Goal: Task Accomplishment & Management: Manage account settings

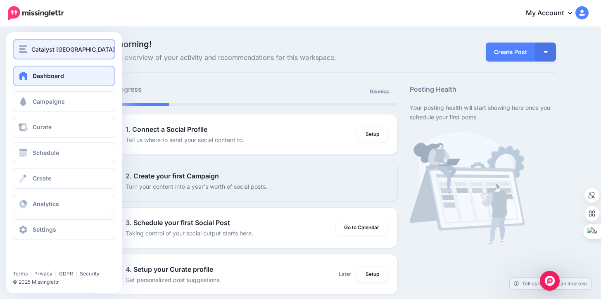
click at [31, 50] on span "Catalyst [GEOGRAPHIC_DATA]" at bounding box center [72, 50] width 83 height 10
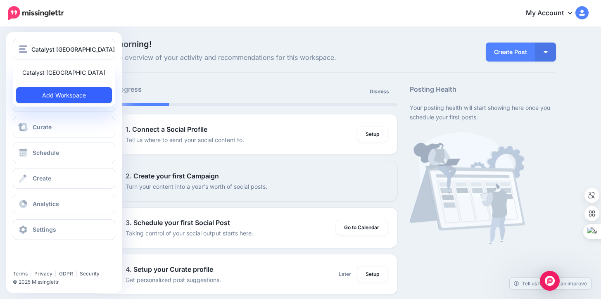
click at [81, 94] on link "Add Workspace" at bounding box center [64, 95] width 96 height 16
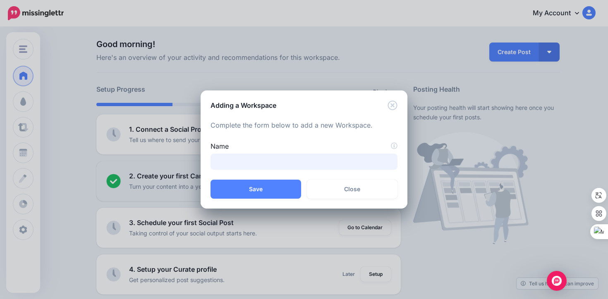
click at [260, 157] on input "Name" at bounding box center [303, 162] width 187 height 16
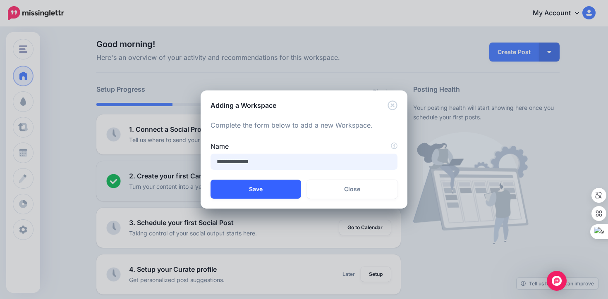
type input "**********"
click at [243, 187] on button "Save" at bounding box center [255, 189] width 91 height 19
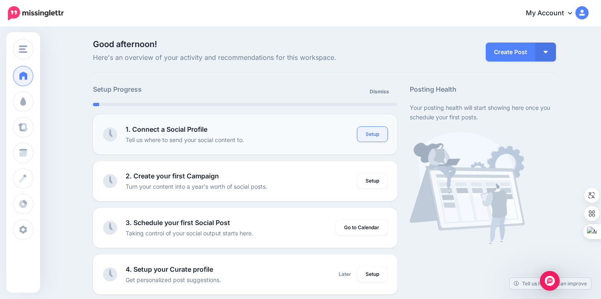
click at [371, 135] on link "Setup" at bounding box center [373, 134] width 30 height 15
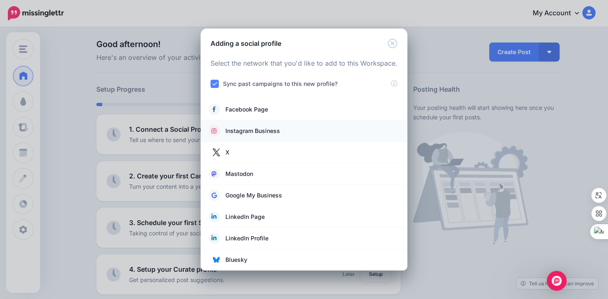
drag, startPoint x: 258, startPoint y: 132, endPoint x: 264, endPoint y: 134, distance: 6.0
click at [258, 132] on span "Instagram Business" at bounding box center [252, 131] width 55 height 10
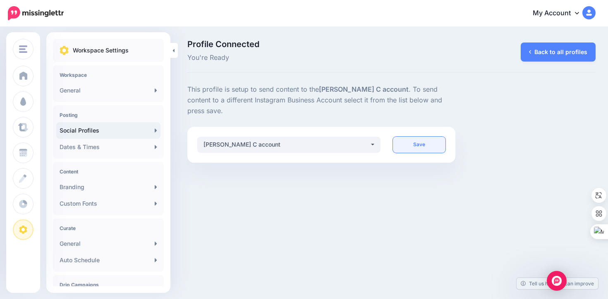
click at [417, 143] on link "Save" at bounding box center [419, 145] width 53 height 16
click at [348, 146] on div "Daniel Buritica C account" at bounding box center [286, 145] width 166 height 10
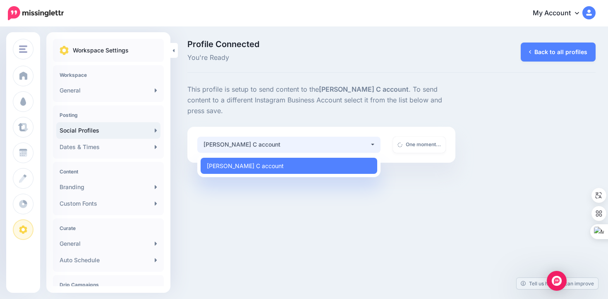
click at [348, 146] on div "Daniel Buritica C account" at bounding box center [286, 145] width 166 height 10
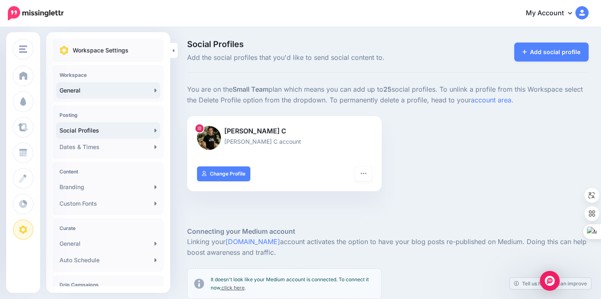
click at [76, 94] on link "General" at bounding box center [108, 90] width 104 height 17
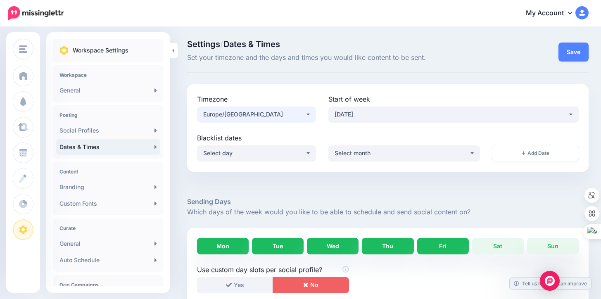
click at [284, 117] on div "Europe/[GEOGRAPHIC_DATA]" at bounding box center [254, 115] width 102 height 10
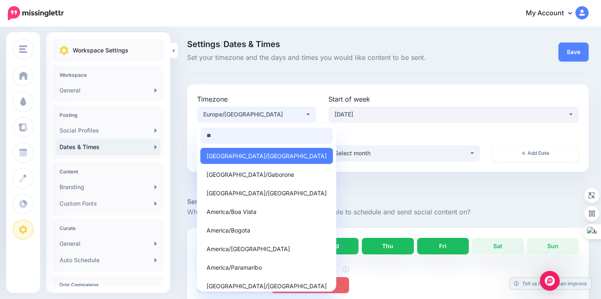
type input "***"
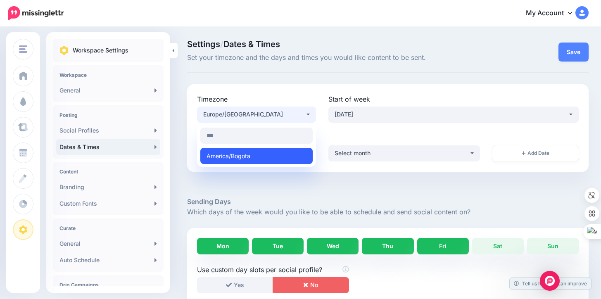
click at [243, 157] on span "America/Bogota" at bounding box center [229, 156] width 44 height 10
select select "**********"
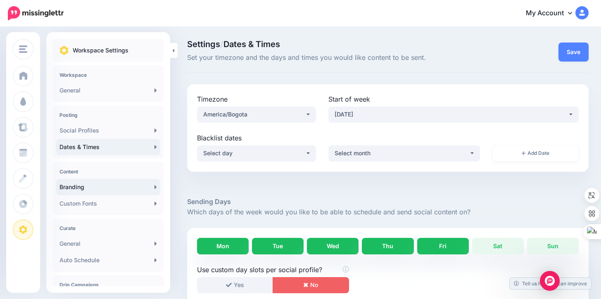
click at [120, 184] on link "Branding" at bounding box center [108, 187] width 104 height 17
click at [320, 117] on div "**********" at bounding box center [256, 113] width 131 height 39
click at [299, 118] on div "Europe/[GEOGRAPHIC_DATA]" at bounding box center [254, 115] width 102 height 10
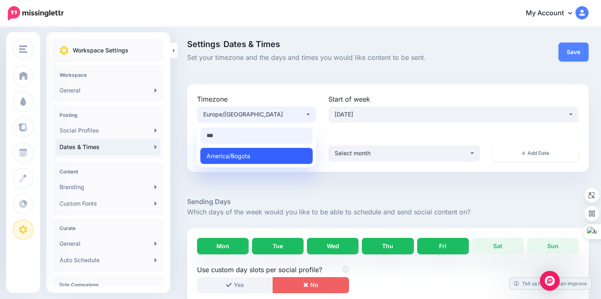
type input "***"
click at [288, 154] on link "America/Bogota" at bounding box center [256, 156] width 112 height 16
select select "**********"
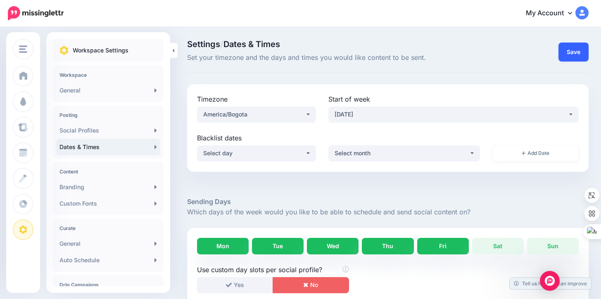
click at [589, 49] on button "Save" at bounding box center [574, 52] width 30 height 19
click at [86, 190] on link "Branding" at bounding box center [108, 187] width 104 height 17
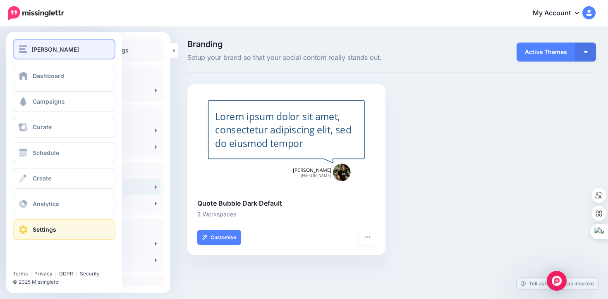
click at [48, 47] on span "[PERSON_NAME]" at bounding box center [55, 50] width 48 height 10
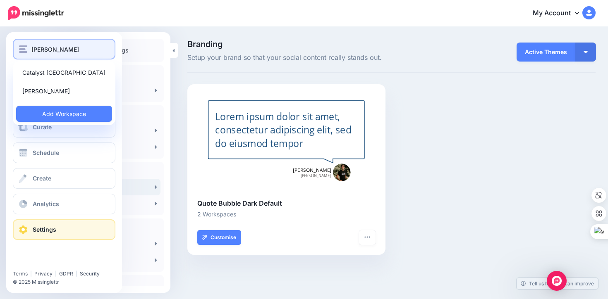
click at [64, 49] on span "[PERSON_NAME]" at bounding box center [55, 50] width 48 height 10
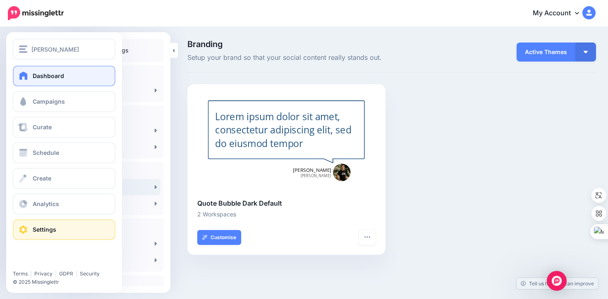
click at [83, 73] on link "Dashboard" at bounding box center [64, 76] width 102 height 21
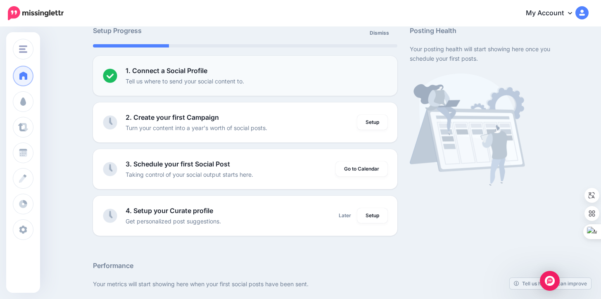
scroll to position [108, 0]
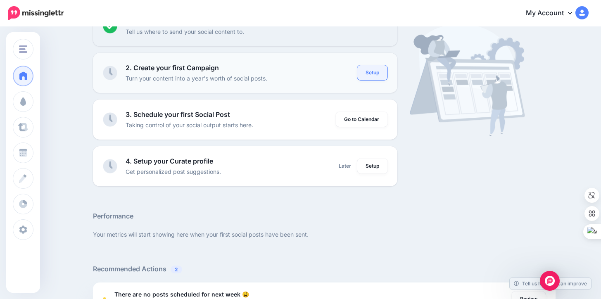
click at [381, 74] on link "Setup" at bounding box center [373, 72] width 30 height 15
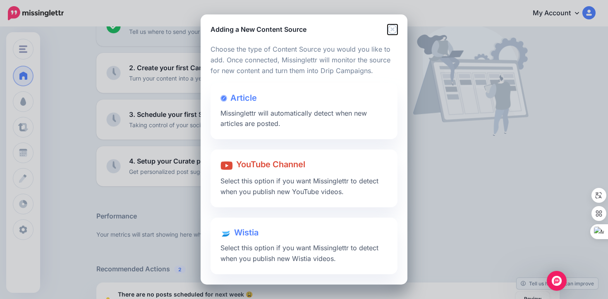
click at [395, 31] on icon "Close" at bounding box center [392, 29] width 10 height 10
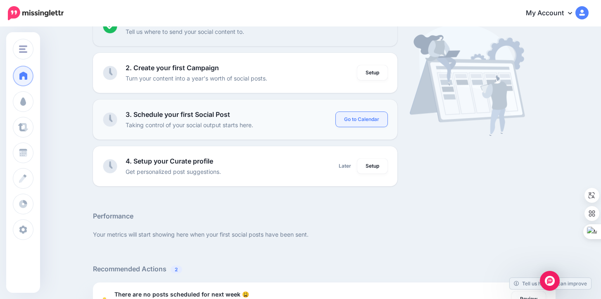
click at [364, 120] on link "Go to Calendar" at bounding box center [362, 119] width 52 height 15
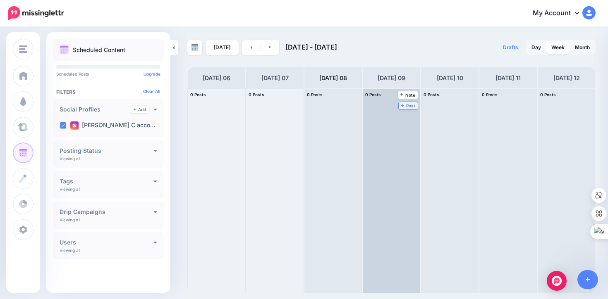
click at [411, 106] on span "Post" at bounding box center [408, 106] width 14 height 4
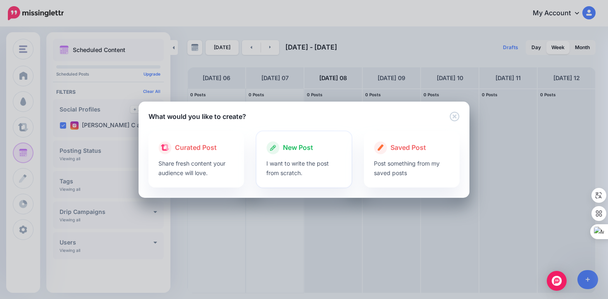
click at [317, 173] on p "I want to write the post from scratch." at bounding box center [304, 168] width 76 height 19
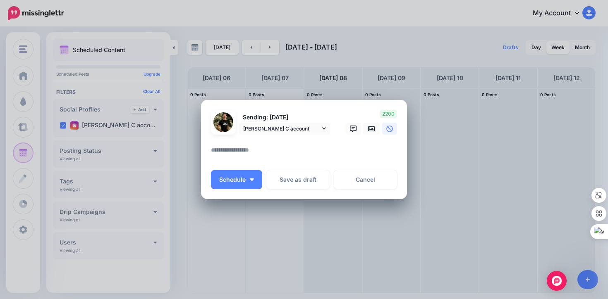
click at [256, 147] on textarea at bounding box center [306, 153] width 190 height 16
click at [370, 130] on icon at bounding box center [371, 129] width 7 height 7
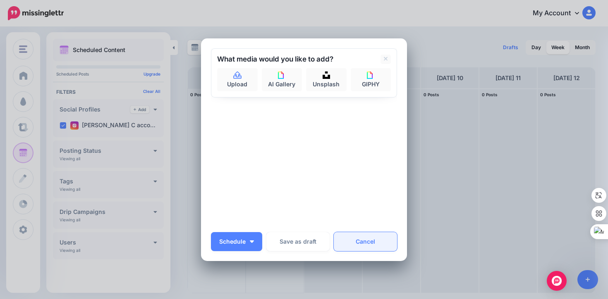
click at [367, 239] on link "Cancel" at bounding box center [365, 241] width 63 height 19
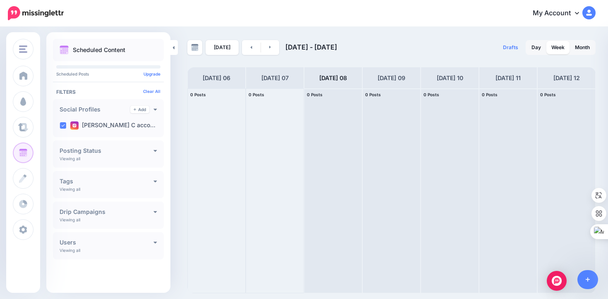
click at [153, 148] on div "Posting Status" at bounding box center [109, 150] width 98 height 7
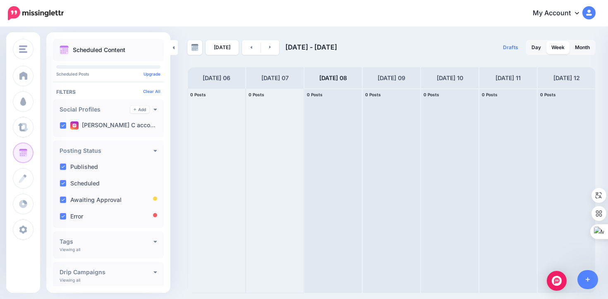
click at [157, 146] on div "Posting Status Viewing all Published Scheduled Awaiting Approval Error" at bounding box center [108, 185] width 111 height 88
click at [154, 150] on icon at bounding box center [155, 151] width 3 height 2
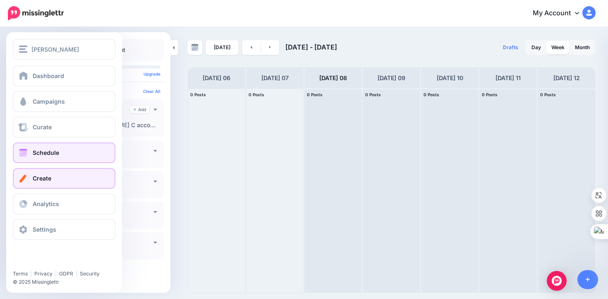
click at [42, 180] on span "Create" at bounding box center [42, 178] width 19 height 7
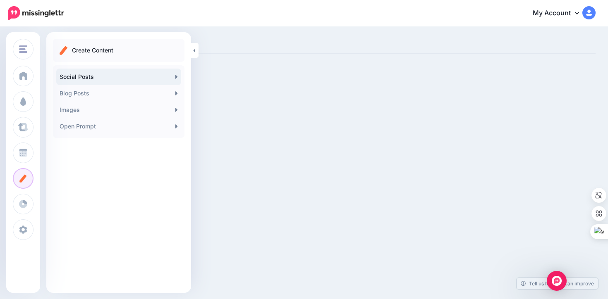
click at [120, 80] on link "Social Posts" at bounding box center [118, 77] width 125 height 17
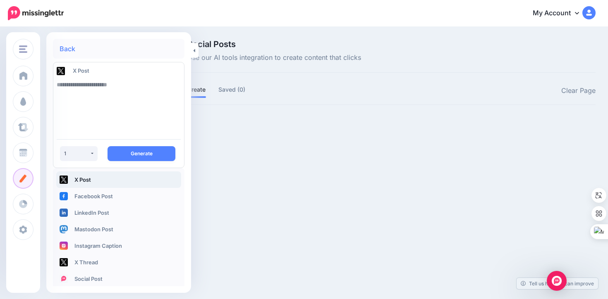
click at [112, 91] on textarea at bounding box center [119, 104] width 124 height 56
click at [107, 88] on textarea "To enrich screen reader interactions, please activate Accessibility in Grammarl…" at bounding box center [119, 104] width 124 height 56
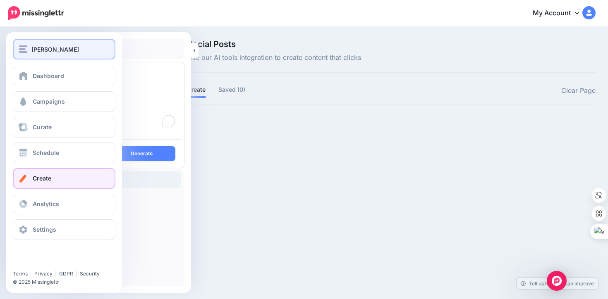
click at [19, 45] on img "button" at bounding box center [23, 48] width 8 height 7
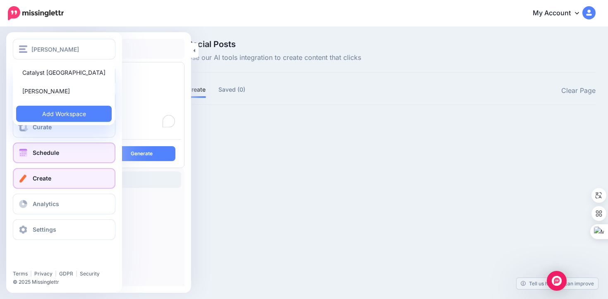
click at [87, 148] on link "Schedule" at bounding box center [64, 153] width 102 height 21
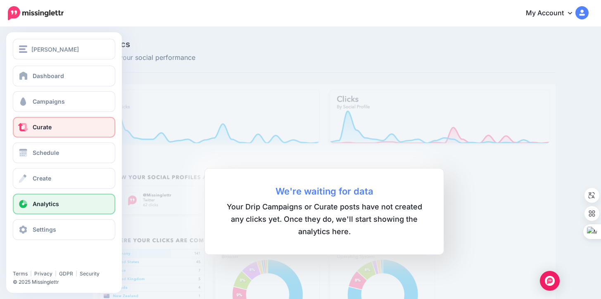
click at [60, 129] on link "Curate" at bounding box center [64, 127] width 102 height 21
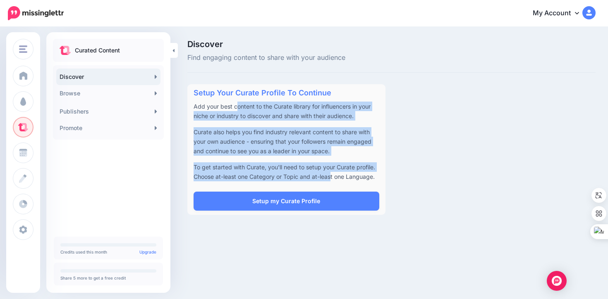
drag, startPoint x: 235, startPoint y: 103, endPoint x: 332, endPoint y: 177, distance: 121.8
click at [332, 177] on div "Setup Your Curate Profile To Continue Add your best content to the Curate libra…" at bounding box center [286, 149] width 198 height 131
click at [332, 177] on p "To get started with Curate, you'll need to setup your Curate profile. Choose at…" at bounding box center [286, 171] width 186 height 19
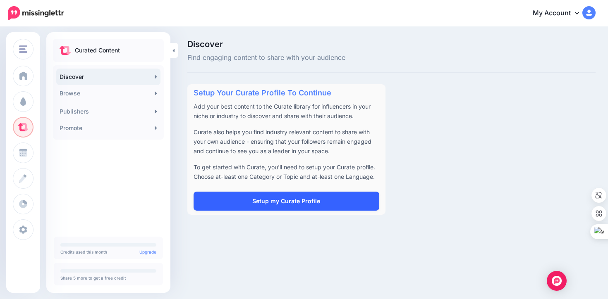
click at [281, 202] on link "Setup my Curate Profile" at bounding box center [286, 201] width 186 height 19
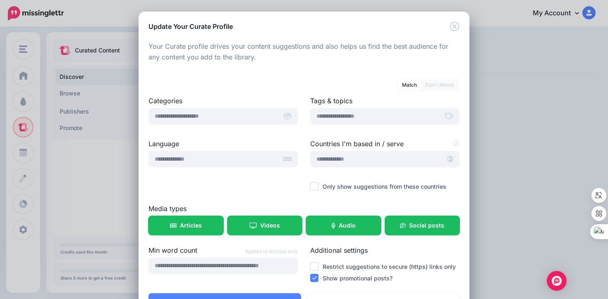
click at [277, 114] on div at bounding box center [287, 116] width 21 height 16
click at [224, 116] on input "text" at bounding box center [212, 116] width 129 height 16
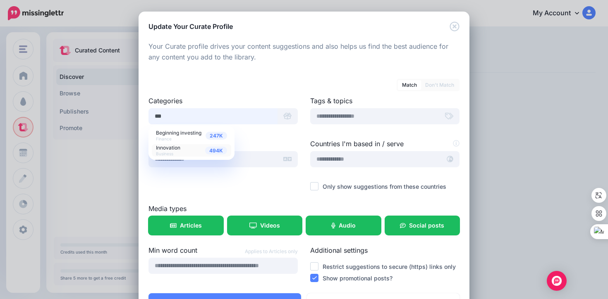
type input "***"
click at [171, 148] on span "Innovation" at bounding box center [168, 148] width 24 height 6
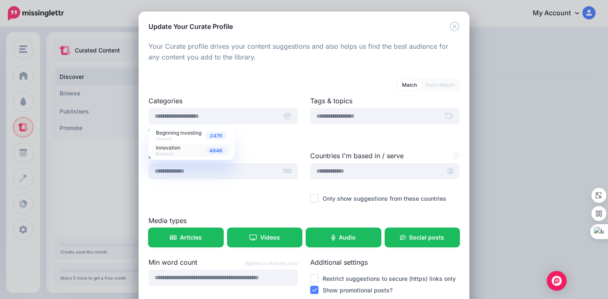
click at [176, 151] on div "494K Innovation Business" at bounding box center [191, 151] width 71 height 12
click at [215, 151] on span "494K" at bounding box center [216, 151] width 22 height 8
click at [183, 150] on div "494K Innovation Business" at bounding box center [191, 151] width 71 height 12
click at [274, 148] on div at bounding box center [222, 146] width 149 height 10
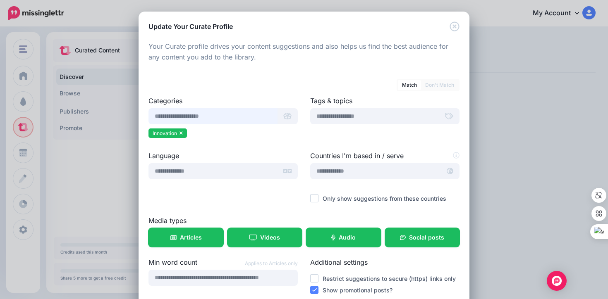
click at [201, 123] on input "text" at bounding box center [212, 116] width 129 height 16
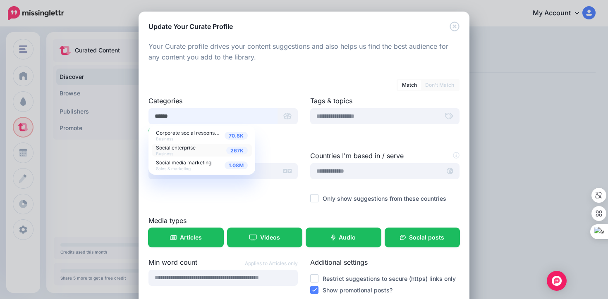
type input "******"
click at [198, 150] on div "267K Social enterprise Business" at bounding box center [202, 151] width 92 height 12
click at [205, 134] on span "Corporate social responsibility" at bounding box center [191, 132] width 71 height 7
click at [279, 139] on ul "Innovation Social enterprise" at bounding box center [222, 135] width 149 height 12
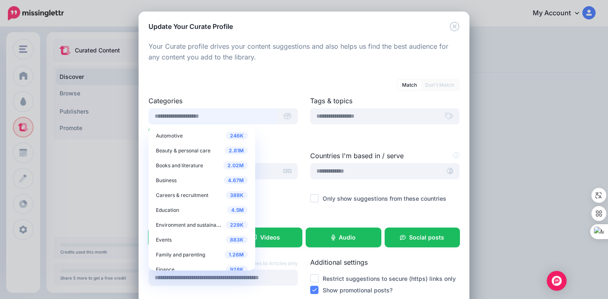
click at [238, 114] on input "text" at bounding box center [212, 116] width 129 height 16
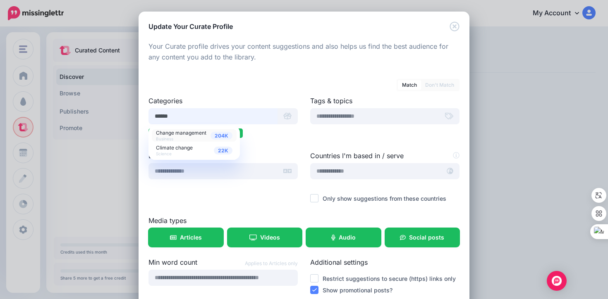
type input "******"
click at [179, 134] on span "Change management" at bounding box center [181, 133] width 50 height 6
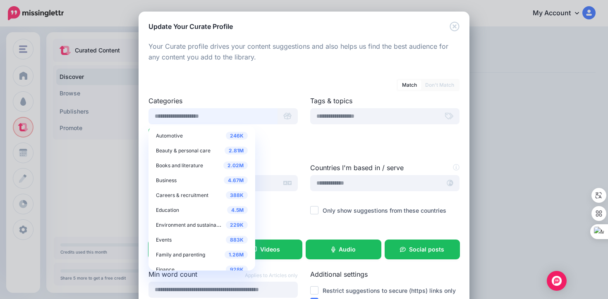
click at [222, 114] on input "text" at bounding box center [212, 116] width 129 height 16
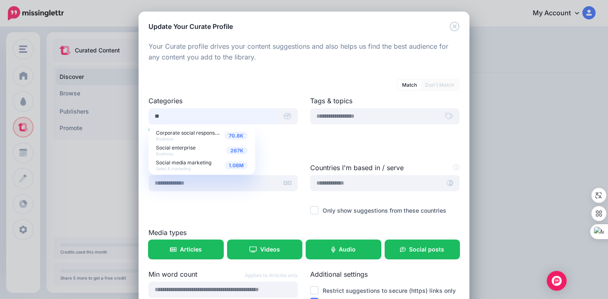
type input "*"
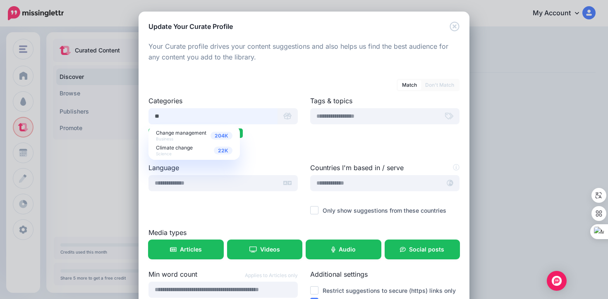
type input "*"
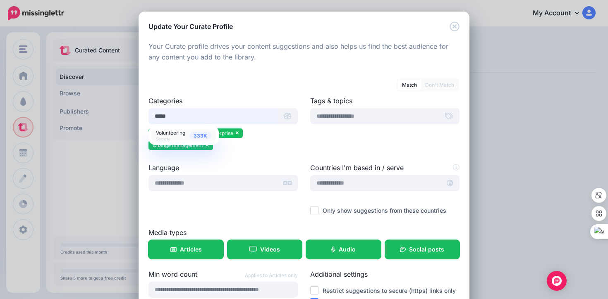
type input "*****"
click at [172, 133] on span "Volunteering" at bounding box center [170, 133] width 29 height 6
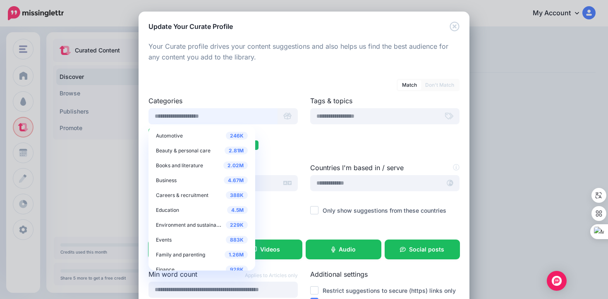
click at [188, 114] on input "text" at bounding box center [212, 116] width 129 height 16
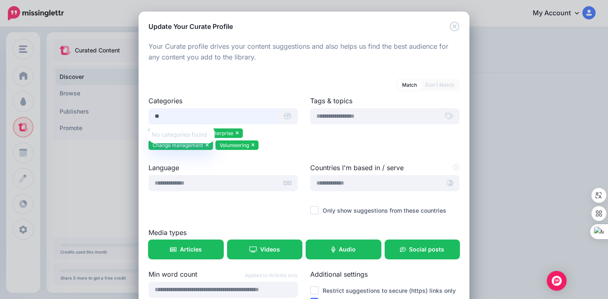
type input "*"
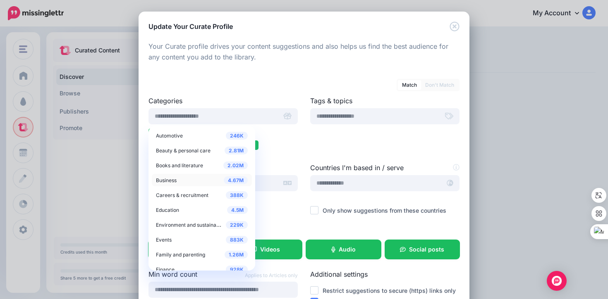
click at [208, 180] on div "4.67M Business" at bounding box center [202, 180] width 92 height 10
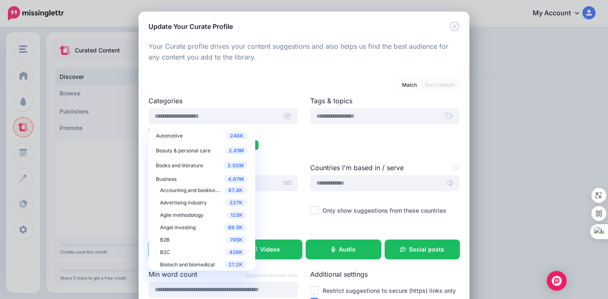
click at [293, 155] on div at bounding box center [222, 158] width 149 height 10
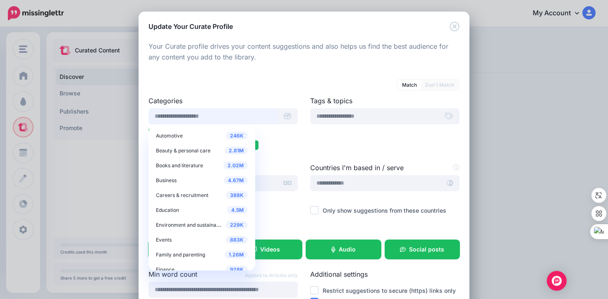
click at [246, 120] on input "text" at bounding box center [212, 116] width 129 height 16
click at [181, 181] on div "4.67M Business" at bounding box center [202, 180] width 92 height 10
click at [189, 180] on div "4.67M Business" at bounding box center [202, 180] width 92 height 10
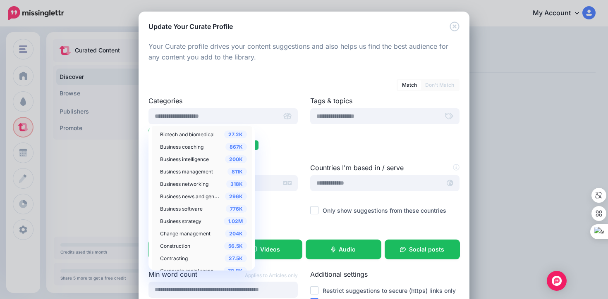
scroll to position [141, 0]
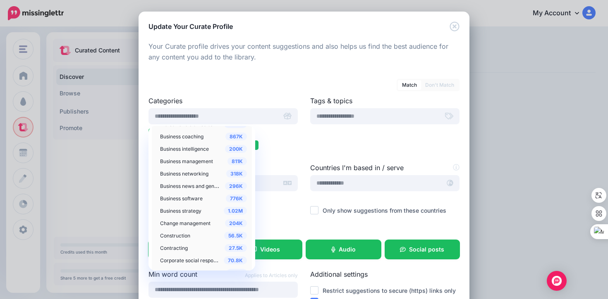
click at [199, 162] on span "Business management" at bounding box center [186, 161] width 53 height 6
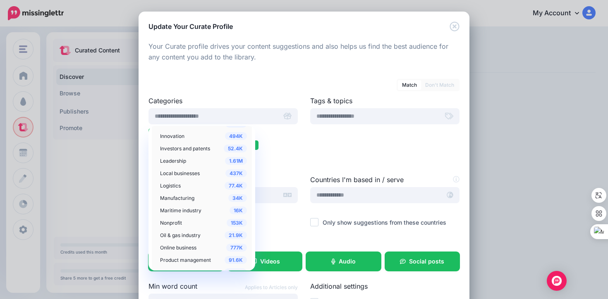
scroll to position [502, 0]
click at [175, 224] on span "Nonprofit" at bounding box center [171, 222] width 22 height 6
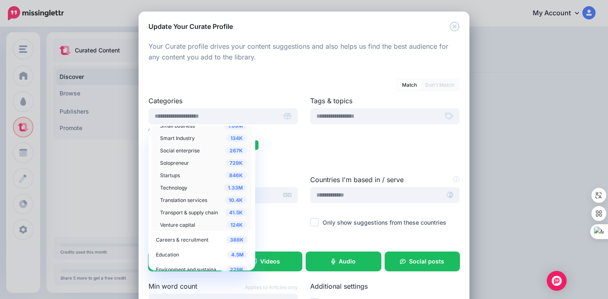
scroll to position [708, 0]
click at [178, 189] on span "Technology" at bounding box center [173, 189] width 27 height 6
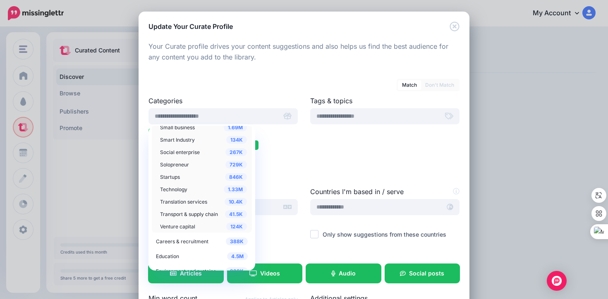
click at [277, 168] on ul "Innovation Social enterprise Change management Volunteering Business management…" at bounding box center [222, 153] width 149 height 48
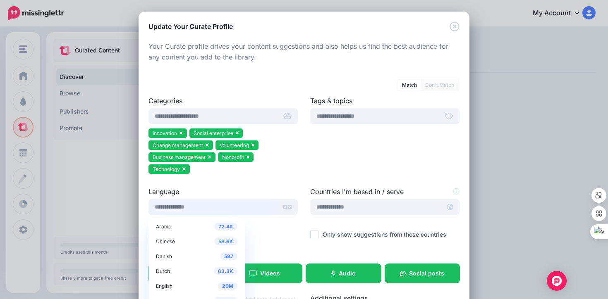
click at [206, 205] on input "text" at bounding box center [212, 207] width 129 height 16
click at [166, 281] on div "20M English" at bounding box center [196, 286] width 81 height 10
click at [271, 226] on div at bounding box center [222, 224] width 149 height 10
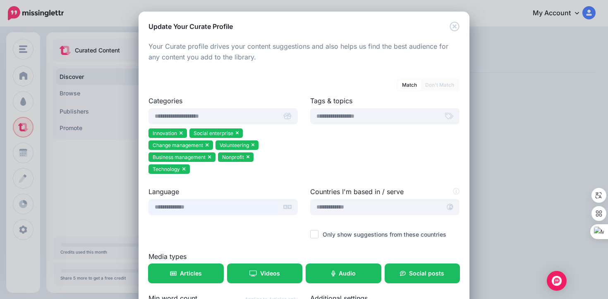
click at [220, 204] on input "text" at bounding box center [212, 207] width 129 height 16
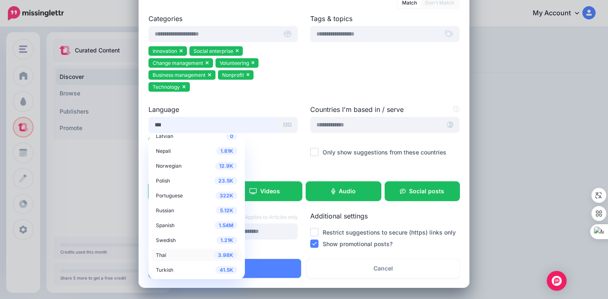
scroll to position [83, 0]
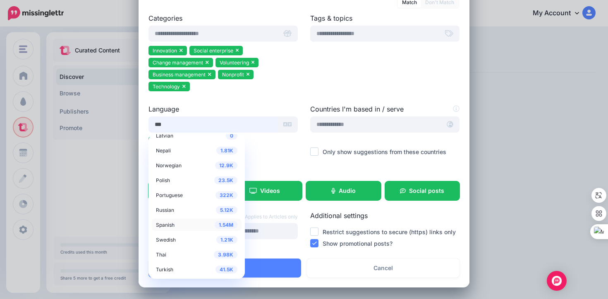
type input "***"
click at [159, 226] on span "Spanish" at bounding box center [165, 225] width 19 height 6
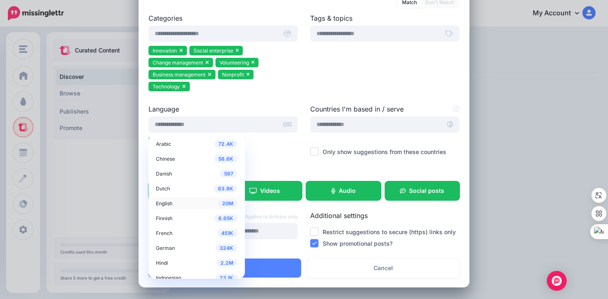
click at [172, 201] on div "20M English" at bounding box center [196, 203] width 81 height 10
click at [254, 162] on div "Language 72.4K Arabic 58.6K Chinese 597 Danish 63.8K Dutch 20M English 6.65K 45…" at bounding box center [223, 136] width 162 height 65
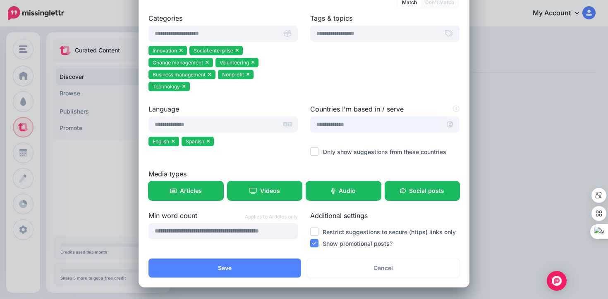
click at [358, 128] on input "text" at bounding box center [375, 125] width 131 height 16
type input "****"
click at [353, 142] on div "Colombia" at bounding box center [344, 144] width 55 height 10
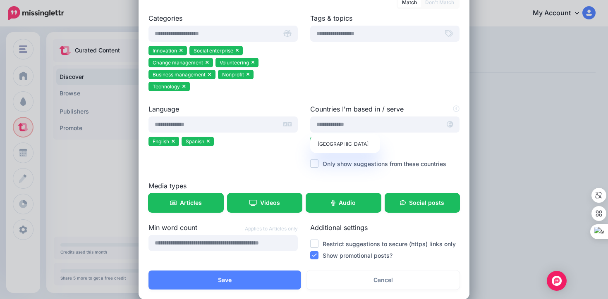
click at [377, 52] on div at bounding box center [384, 51] width 149 height 10
click at [381, 36] on input "text" at bounding box center [374, 34] width 129 height 16
click at [446, 33] on icon at bounding box center [449, 33] width 8 height 7
click at [393, 36] on input "text" at bounding box center [374, 34] width 129 height 16
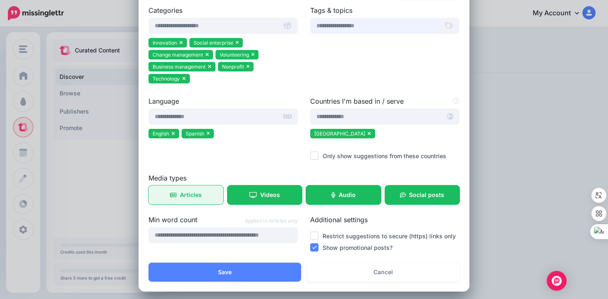
scroll to position [95, 0]
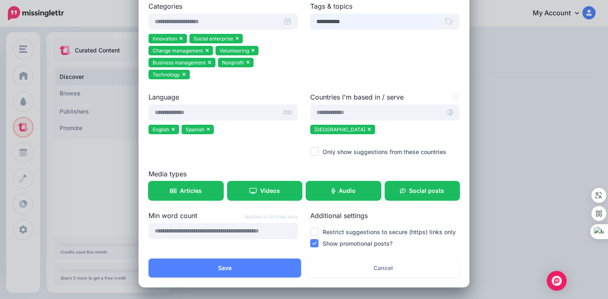
type input "**********"
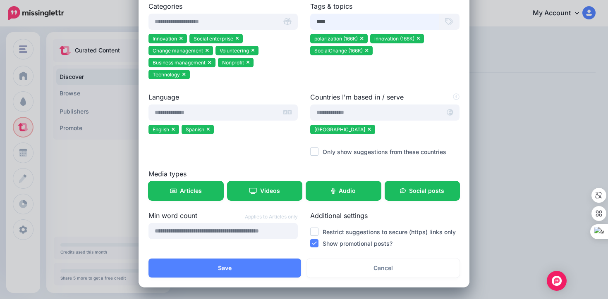
type input "*****"
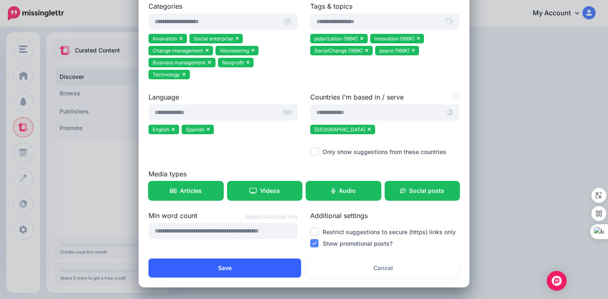
click at [236, 271] on button "Save" at bounding box center [224, 268] width 153 height 19
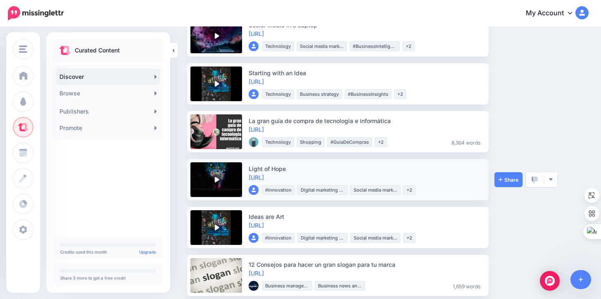
scroll to position [104, 0]
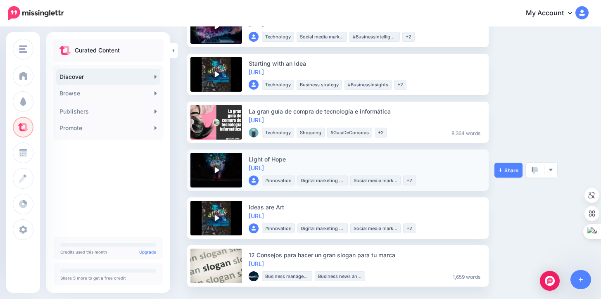
click at [216, 170] on img at bounding box center [217, 170] width 12 height 12
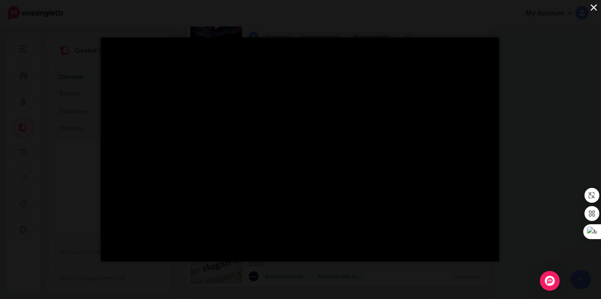
click at [596, 10] on button "×" at bounding box center [594, 7] width 14 height 14
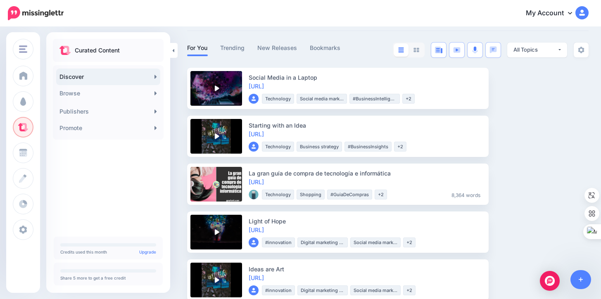
scroll to position [0, 0]
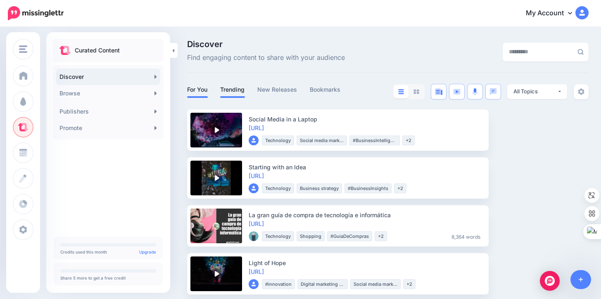
click at [230, 89] on link "Trending" at bounding box center [232, 90] width 25 height 10
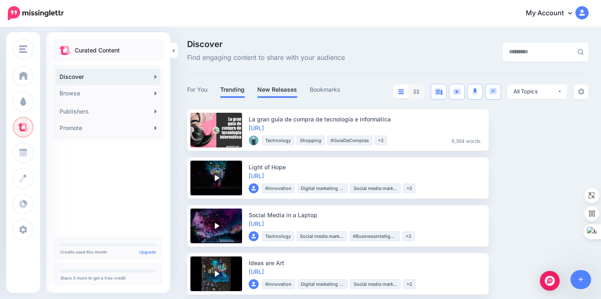
click at [280, 90] on link "New Releases" at bounding box center [277, 90] width 40 height 10
click at [89, 95] on link "Browse" at bounding box center [108, 93] width 104 height 17
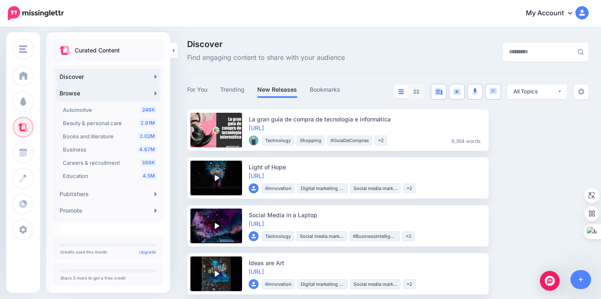
click at [118, 94] on link "Browse" at bounding box center [108, 93] width 104 height 17
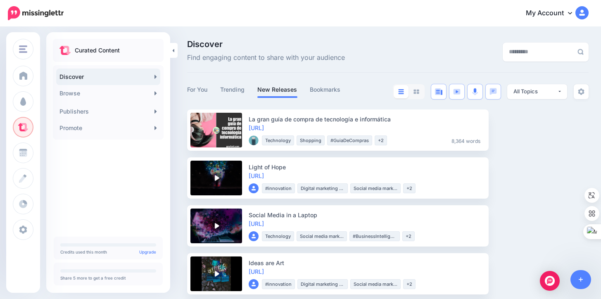
click at [146, 196] on div "Curated Content Discover Browse 246K Automotive 2.81M Beauty & personal care 2.…" at bounding box center [108, 136] width 124 height 194
drag, startPoint x: 432, startPoint y: 28, endPoint x: 418, endPoint y: 29, distance: 14.1
click at [432, 28] on div "Discover Find engaging content to share with your audience For You Trending New…" at bounding box center [300, 215] width 601 height 375
